Goal: Find specific page/section: Find specific page/section

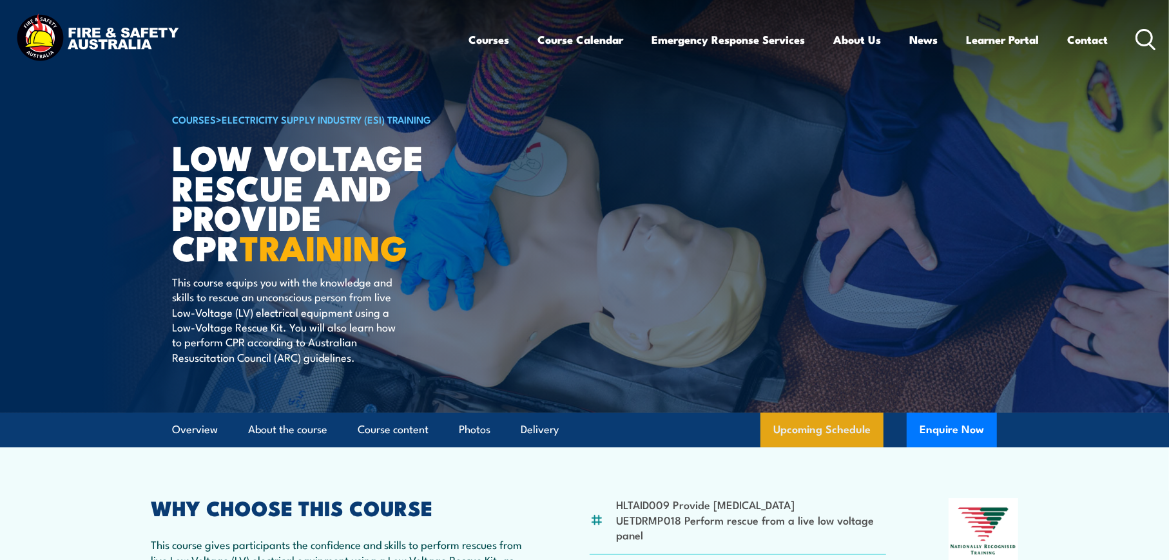
click at [825, 432] on link "Upcoming Schedule" at bounding box center [821, 430] width 123 height 35
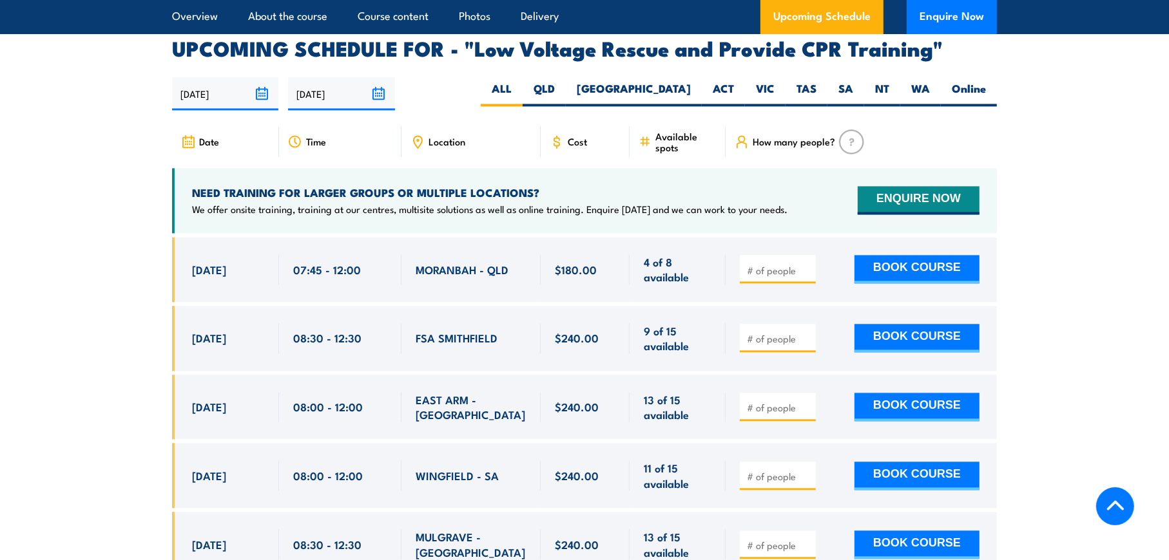
click at [445, 136] on span "Location" at bounding box center [446, 141] width 37 height 11
click at [431, 136] on span "Location" at bounding box center [446, 141] width 37 height 11
click at [416, 136] on icon at bounding box center [418, 142] width 8 height 12
click at [435, 136] on span "Location" at bounding box center [446, 141] width 37 height 11
click at [566, 81] on label "QLD" at bounding box center [543, 93] width 43 height 25
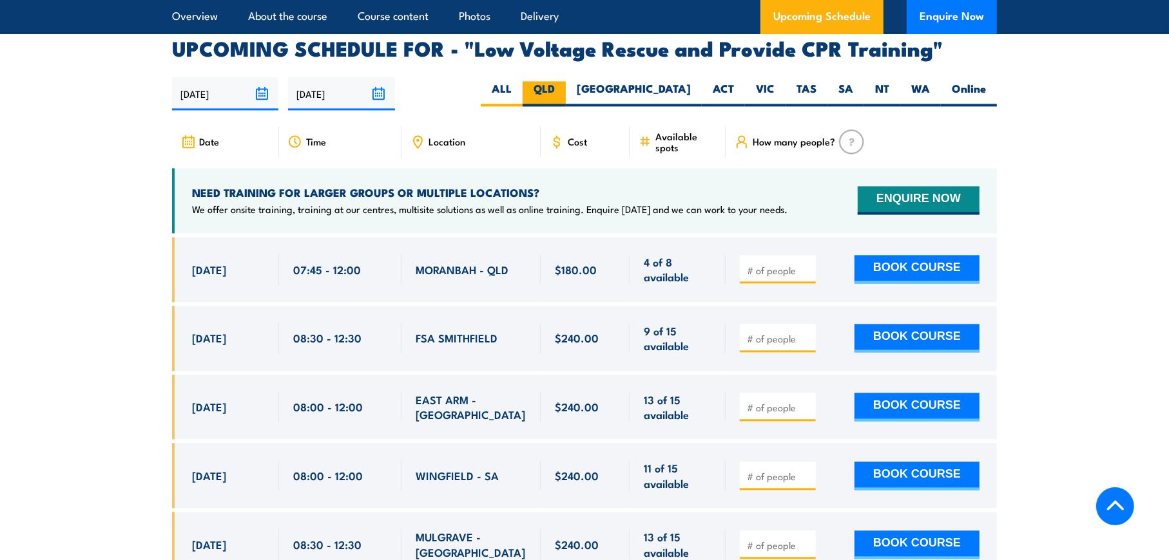
click at [563, 81] on input "QLD" at bounding box center [559, 85] width 8 height 8
radio input "true"
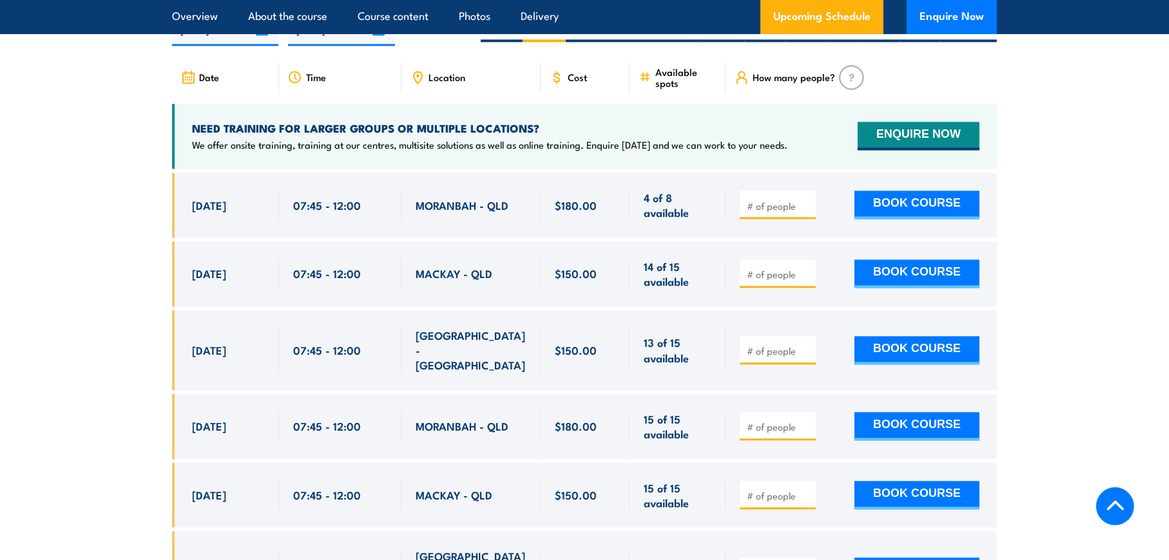
scroll to position [1909, 0]
